Goal: Transaction & Acquisition: Purchase product/service

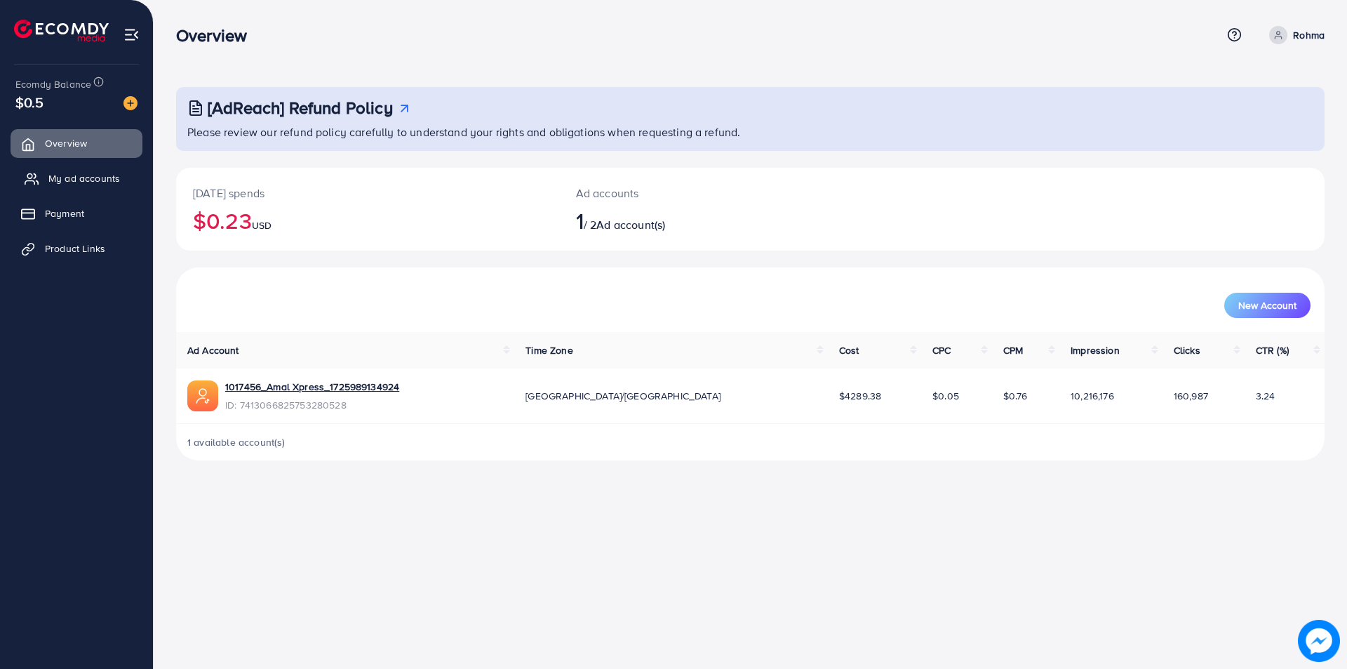
click at [76, 178] on span "My ad accounts" at bounding box center [84, 178] width 72 height 14
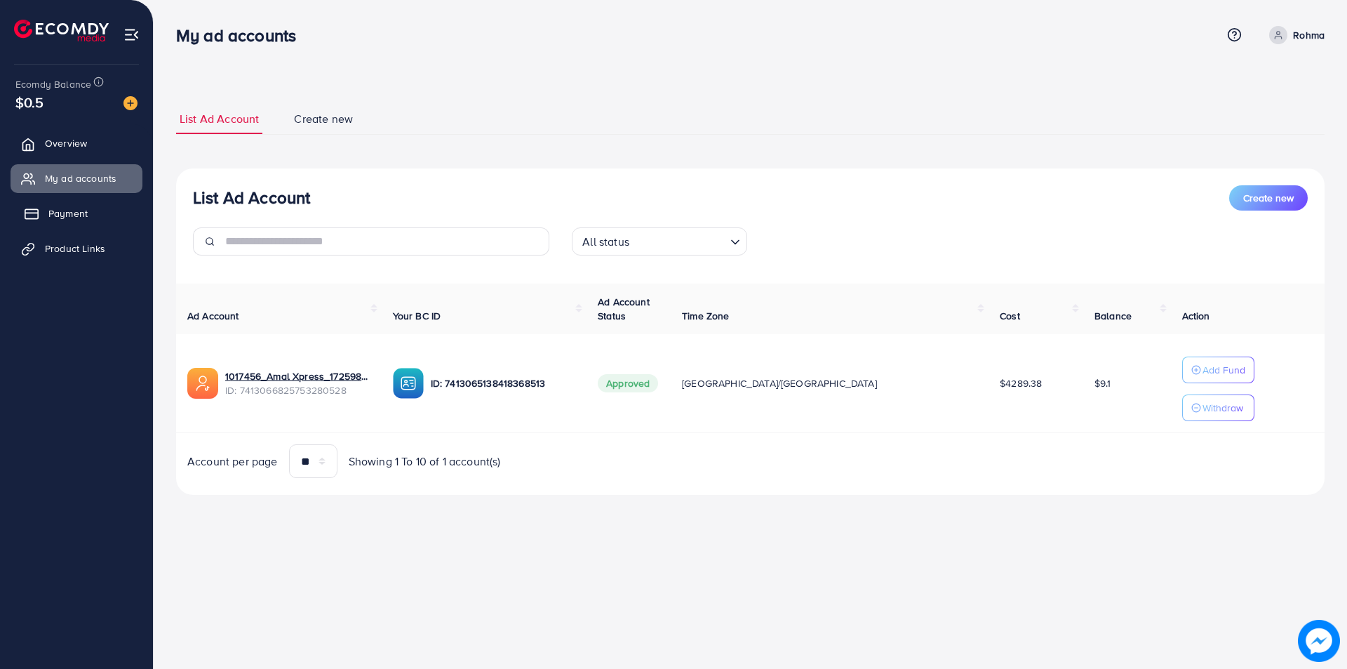
click at [73, 213] on span "Payment" at bounding box center [67, 213] width 39 height 14
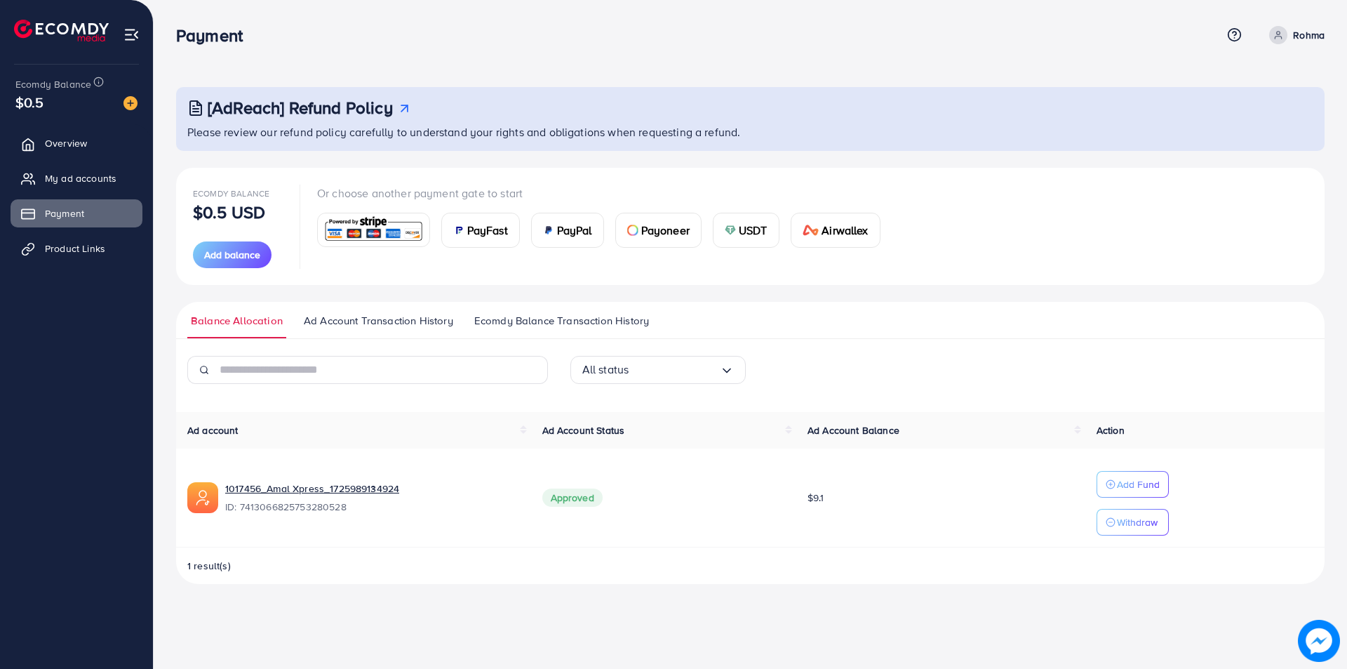
click at [499, 238] on span "PayFast" at bounding box center [487, 230] width 41 height 17
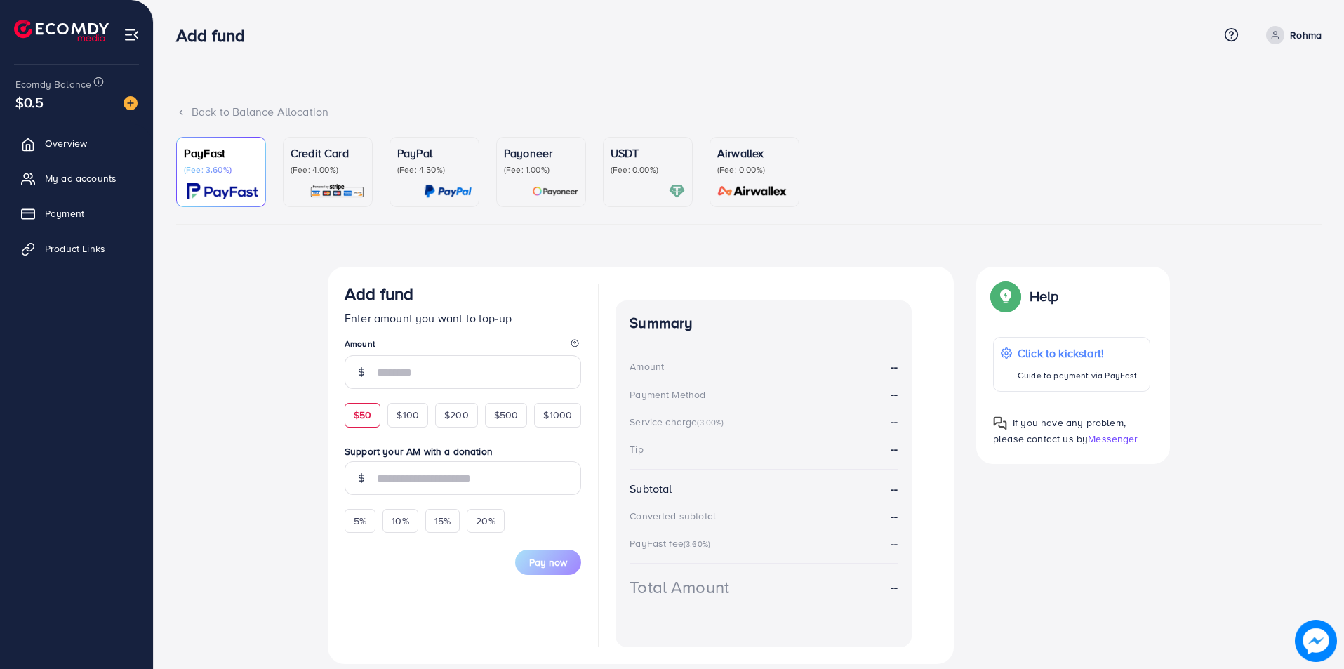
click at [377, 409] on div "$50" at bounding box center [363, 415] width 36 height 24
type input "**"
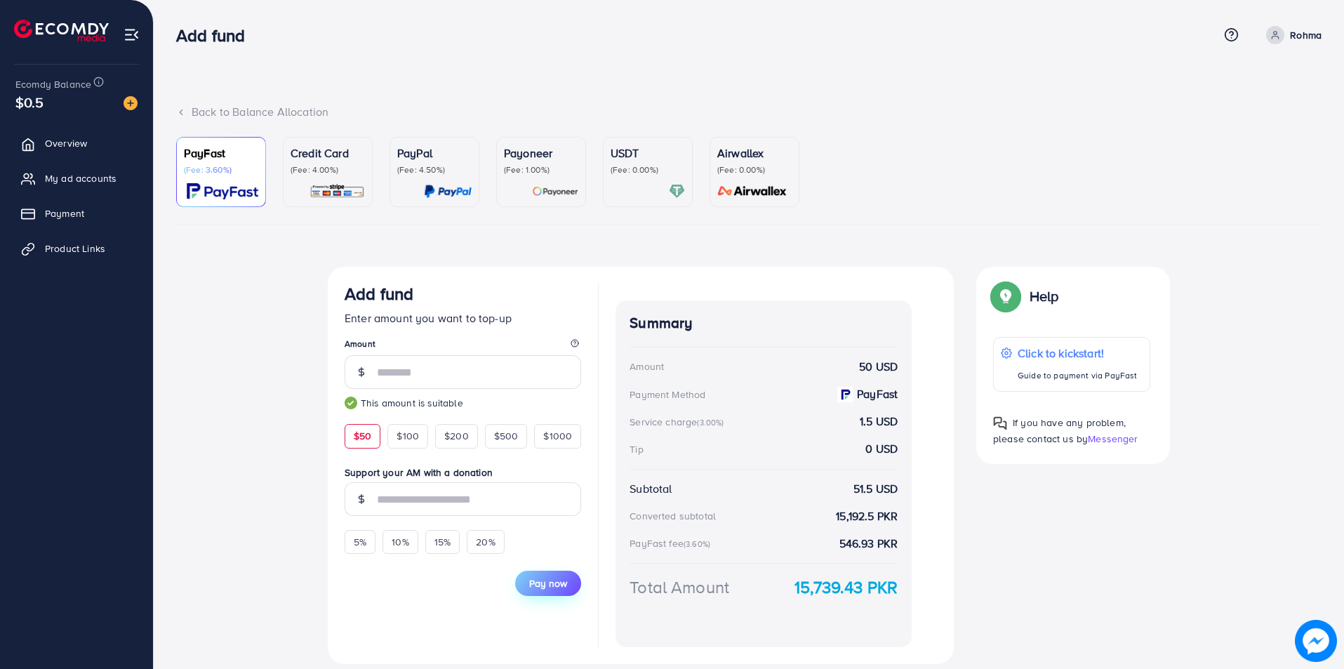
click at [532, 579] on span "Pay now" at bounding box center [548, 583] width 38 height 14
